Goal: Task Accomplishment & Management: Manage account settings

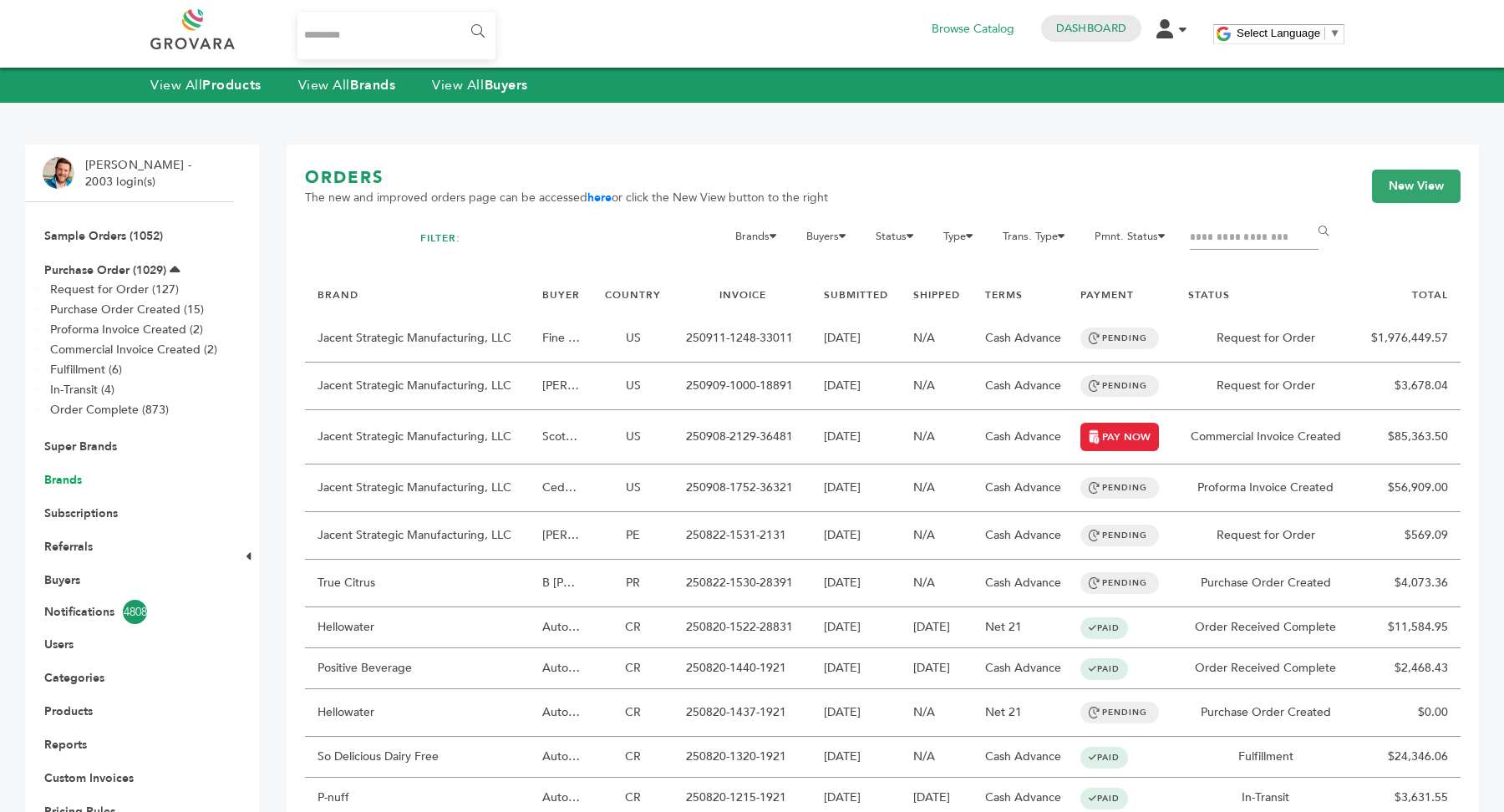
click at [70, 475] on link "Brands" at bounding box center [63, 480] width 37 height 16
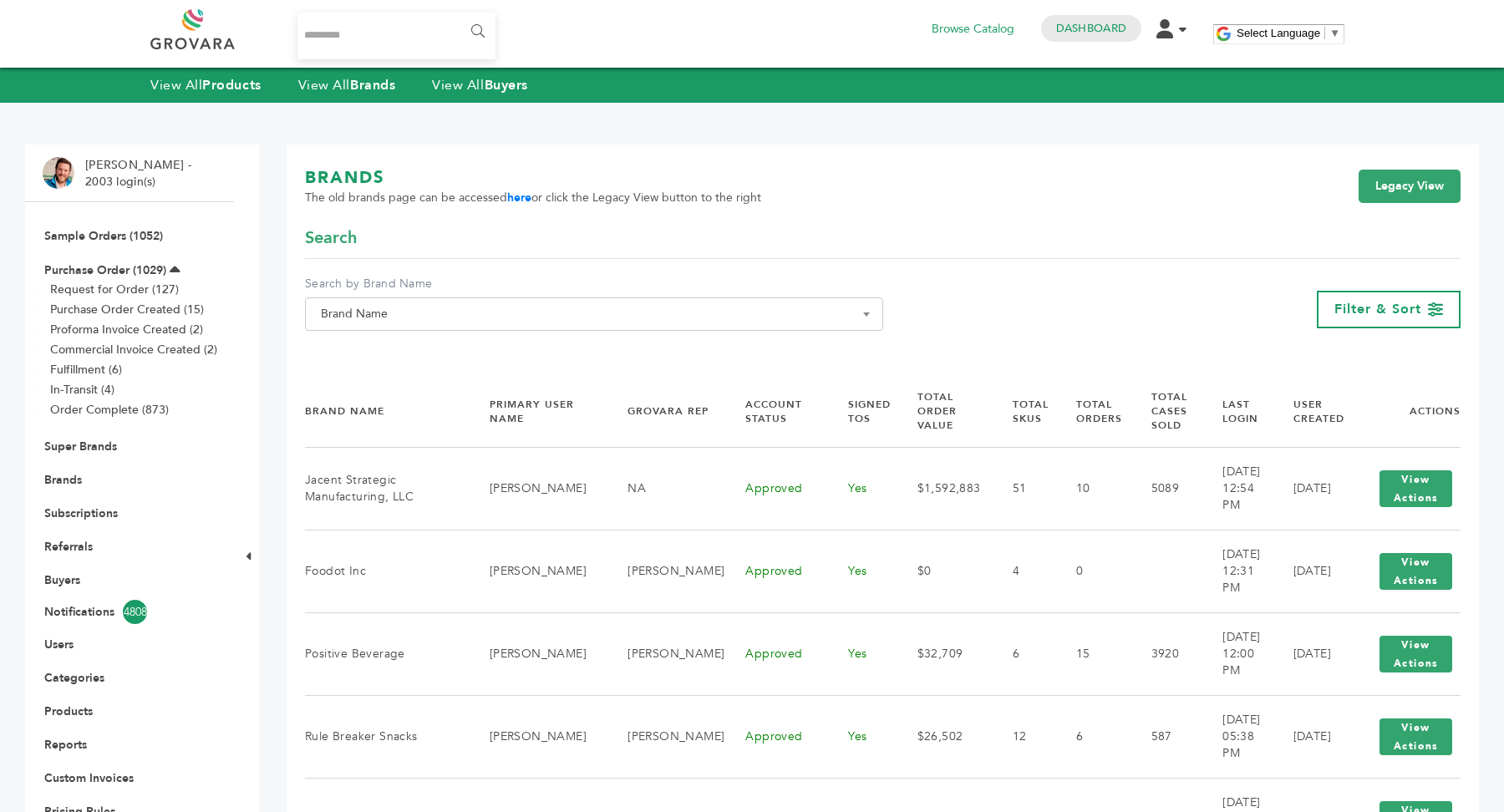
click at [685, 328] on span "Brand Name" at bounding box center [594, 314] width 578 height 34
click at [670, 351] on input "Search" at bounding box center [594, 345] width 569 height 21
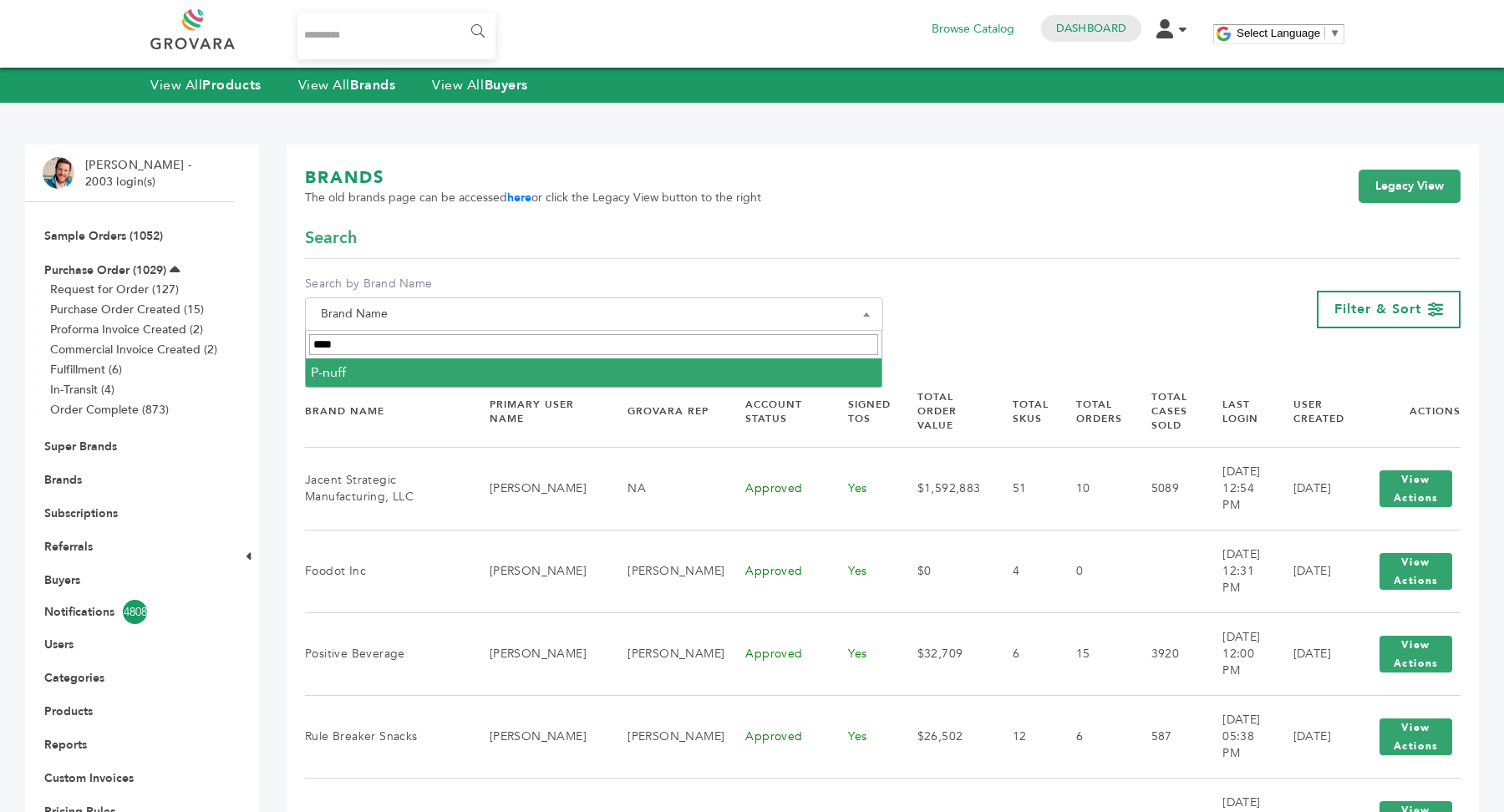
type input "****"
select select "******"
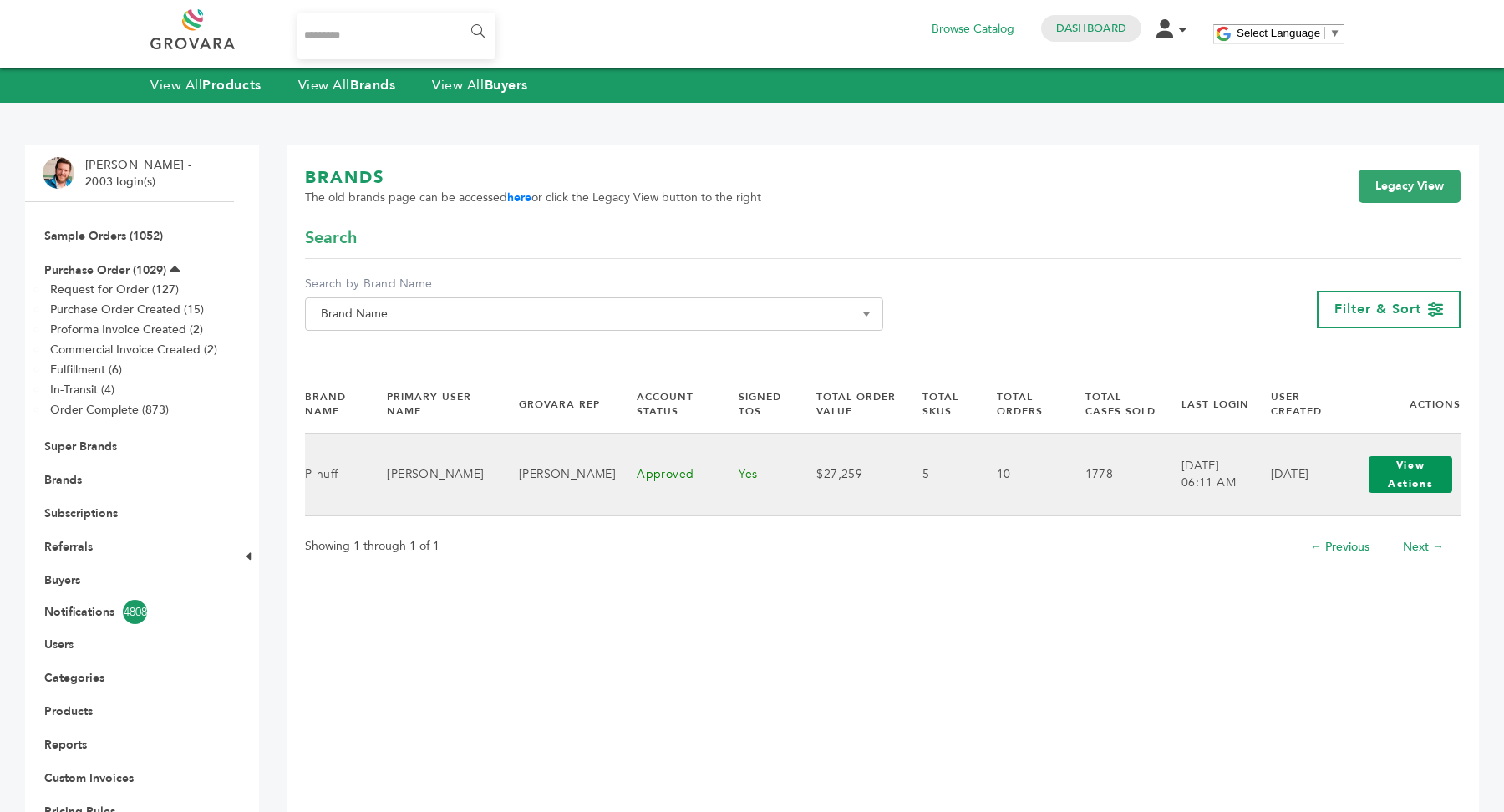
click at [1412, 472] on button "View Actions" at bounding box center [1410, 473] width 83 height 36
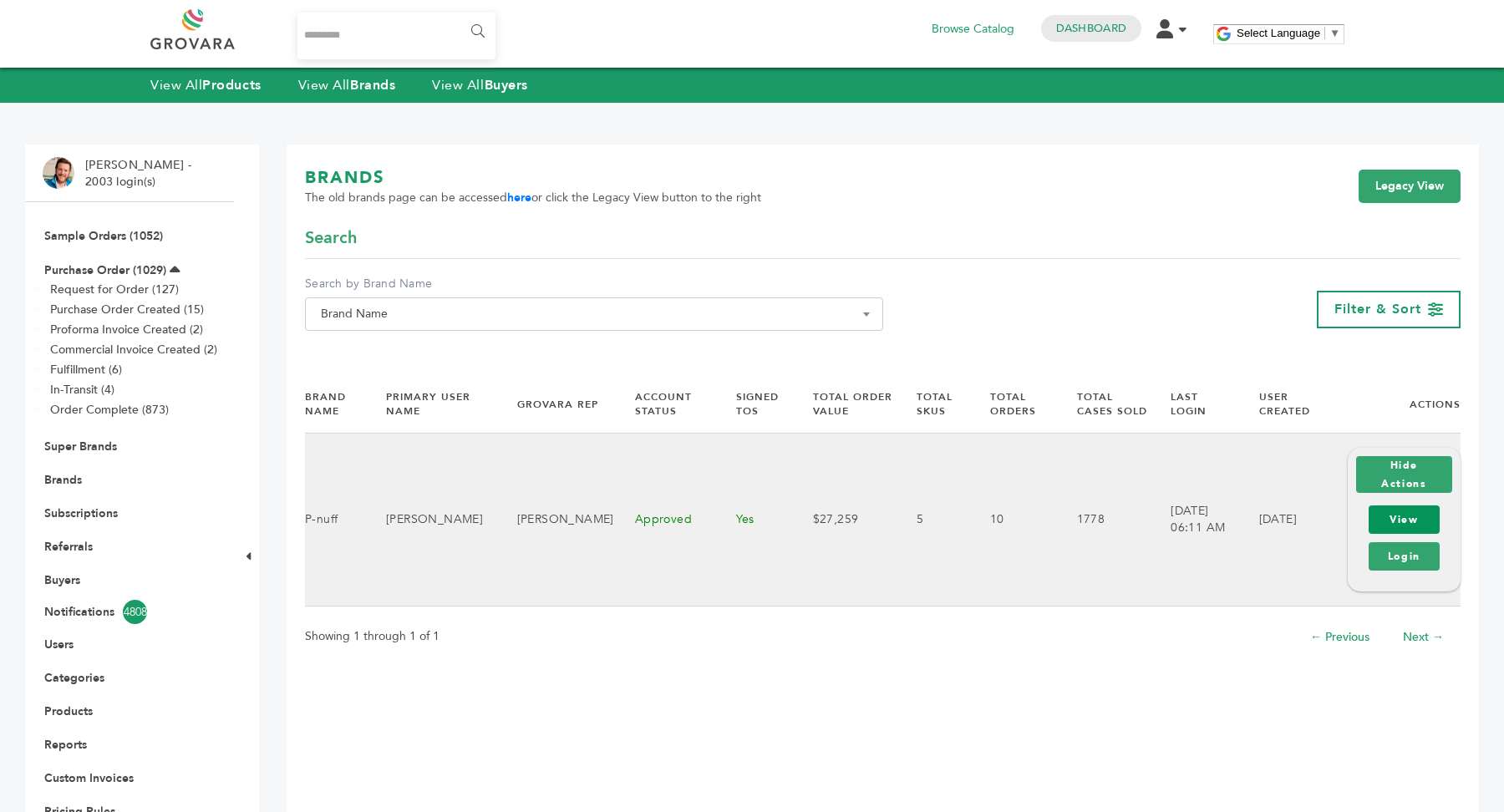
click at [1426, 519] on link "View" at bounding box center [1404, 519] width 71 height 28
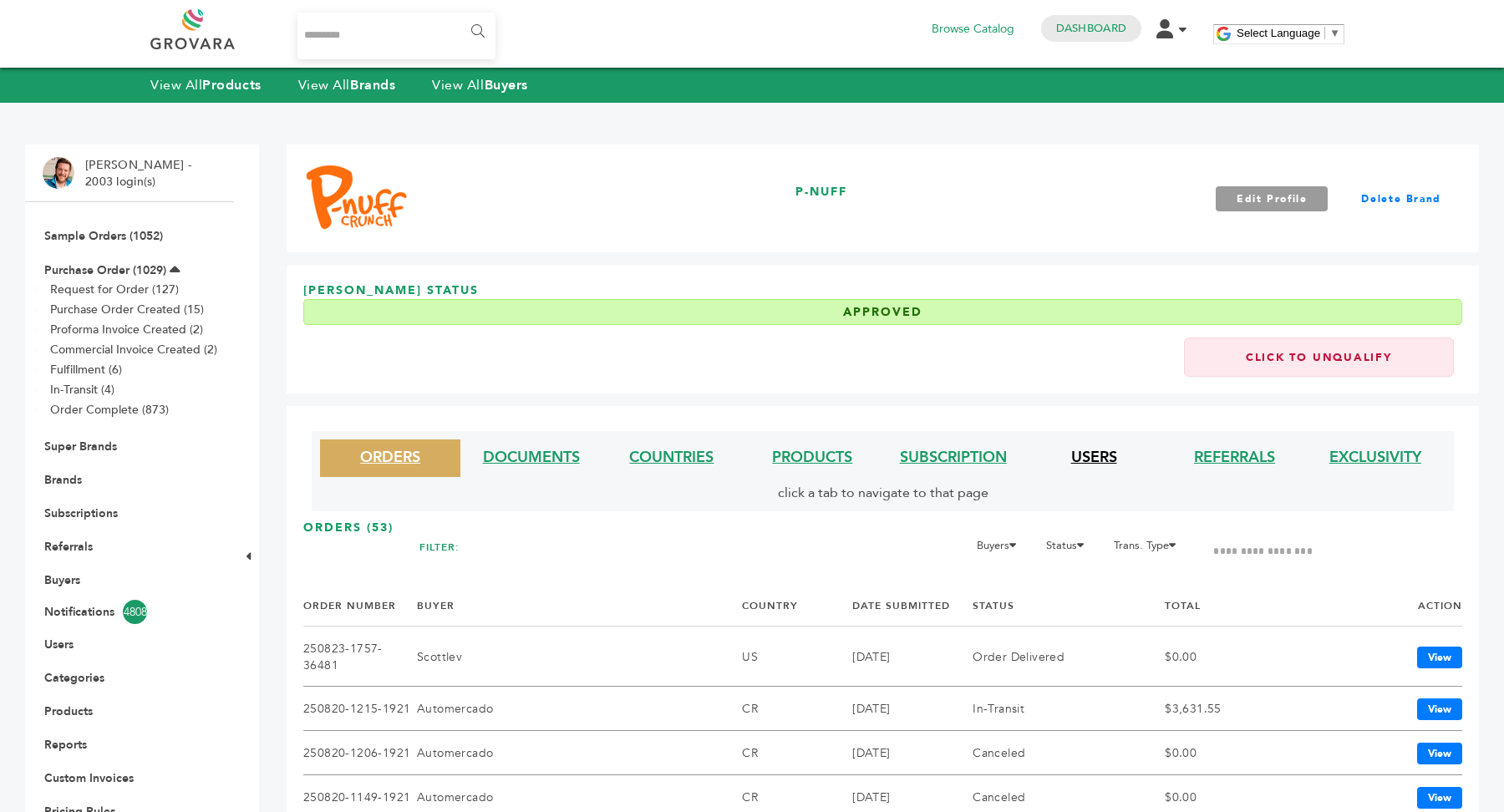
click at [1093, 449] on link "USERS" at bounding box center [1094, 457] width 46 height 21
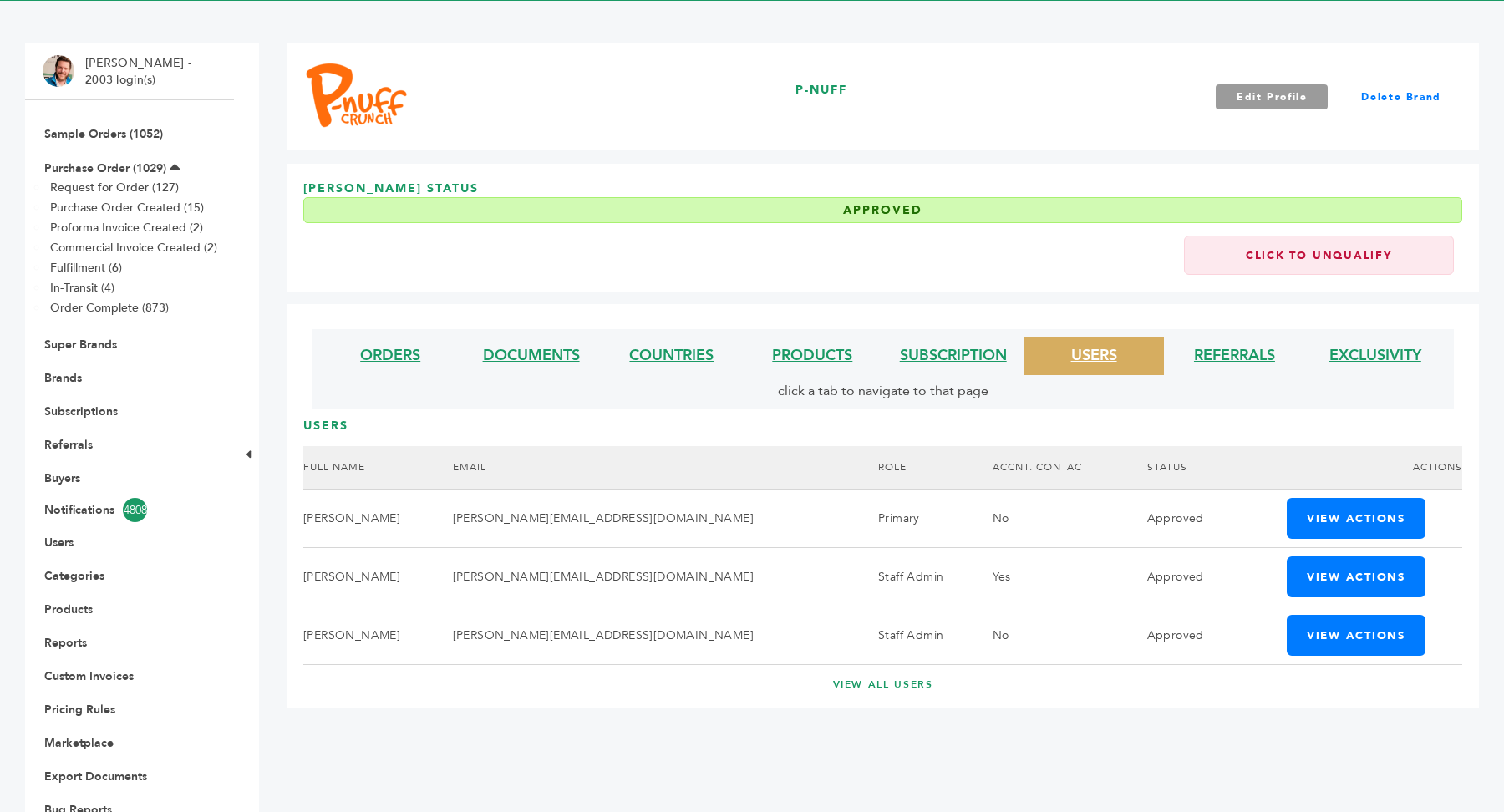
scroll to position [107, 0]
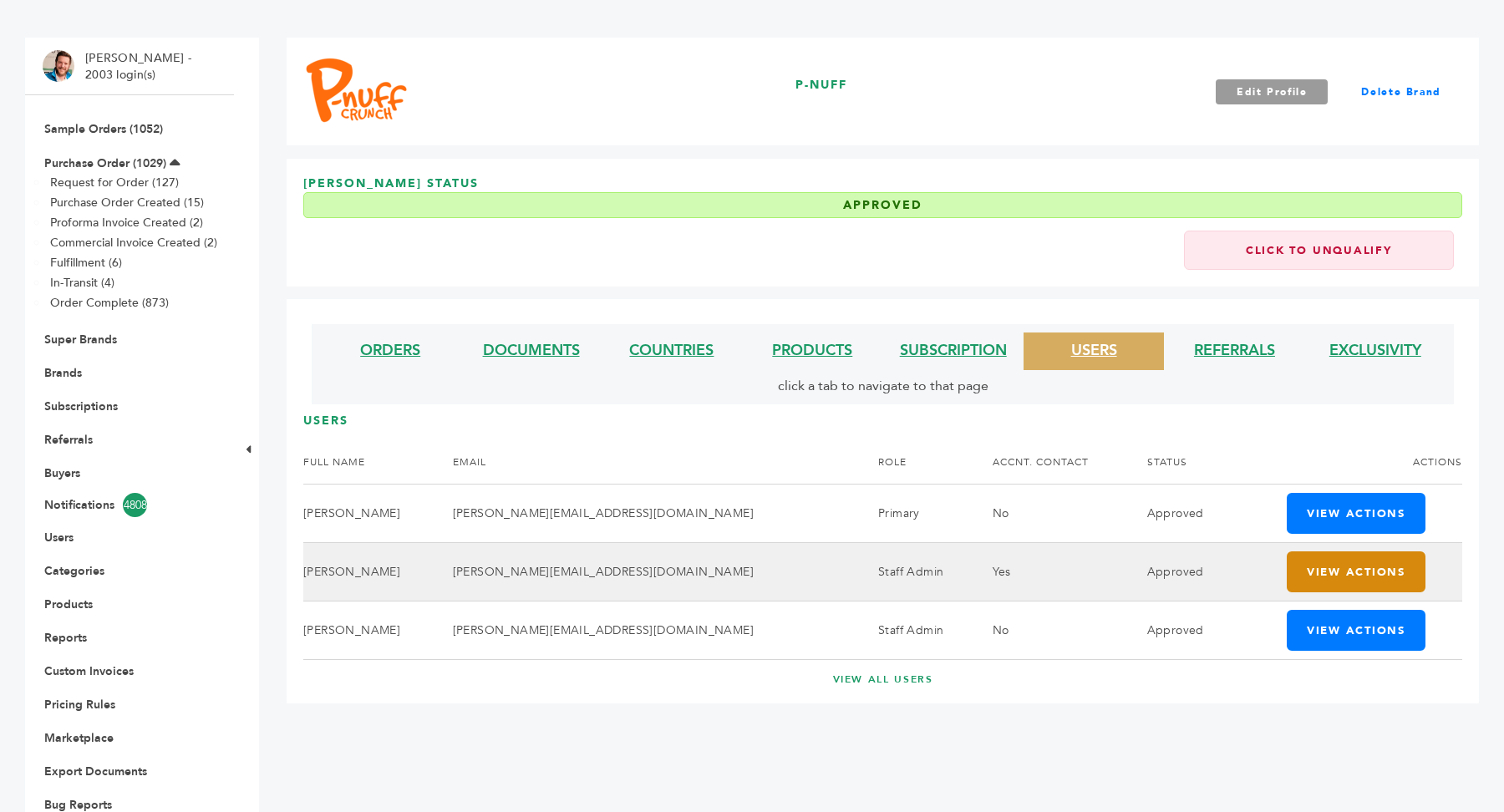
click at [1333, 566] on button "View Actions" at bounding box center [1356, 572] width 138 height 41
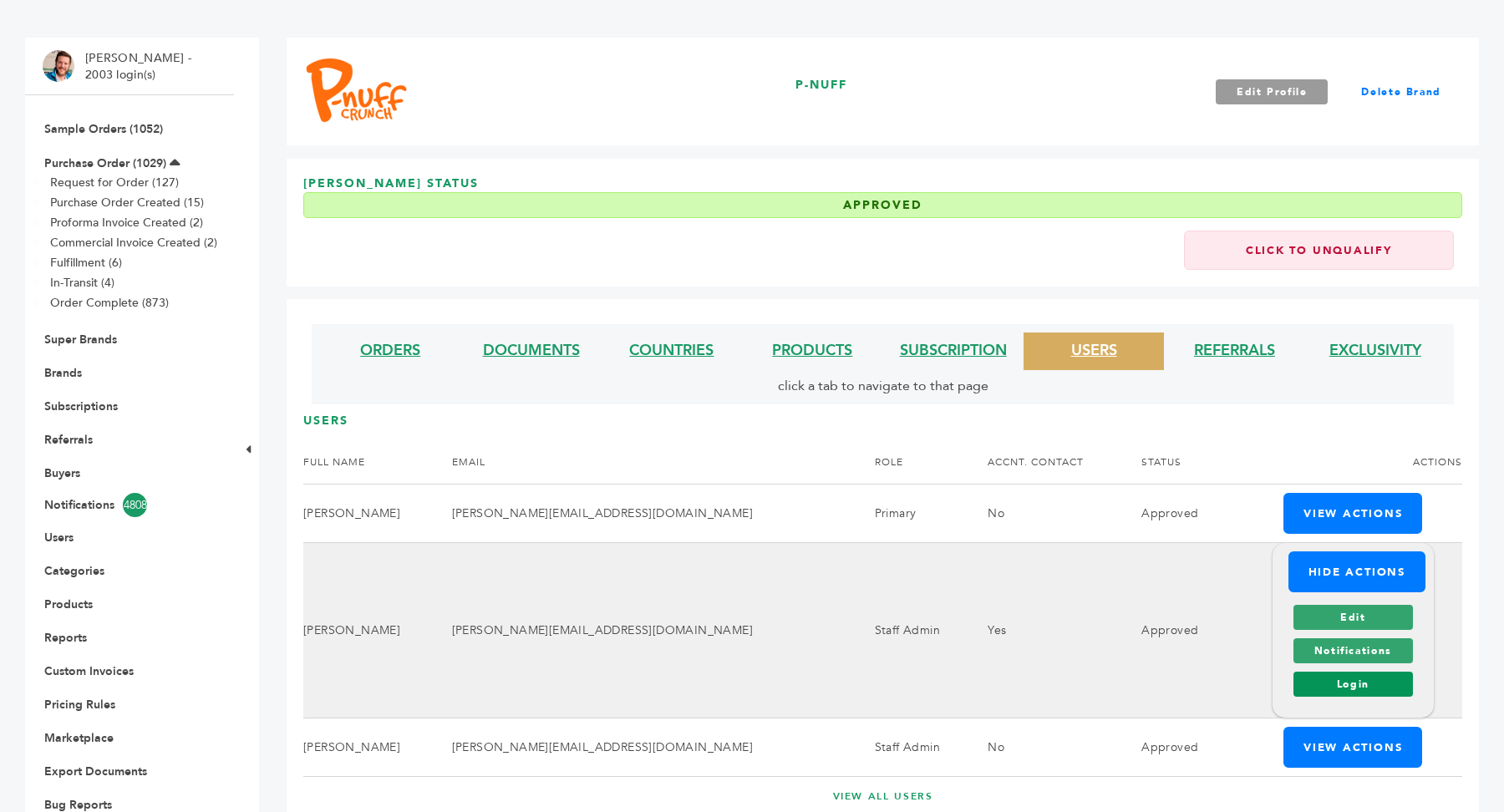
click at [1361, 683] on link "Login" at bounding box center [1352, 683] width 120 height 25
